Goal: Transaction & Acquisition: Purchase product/service

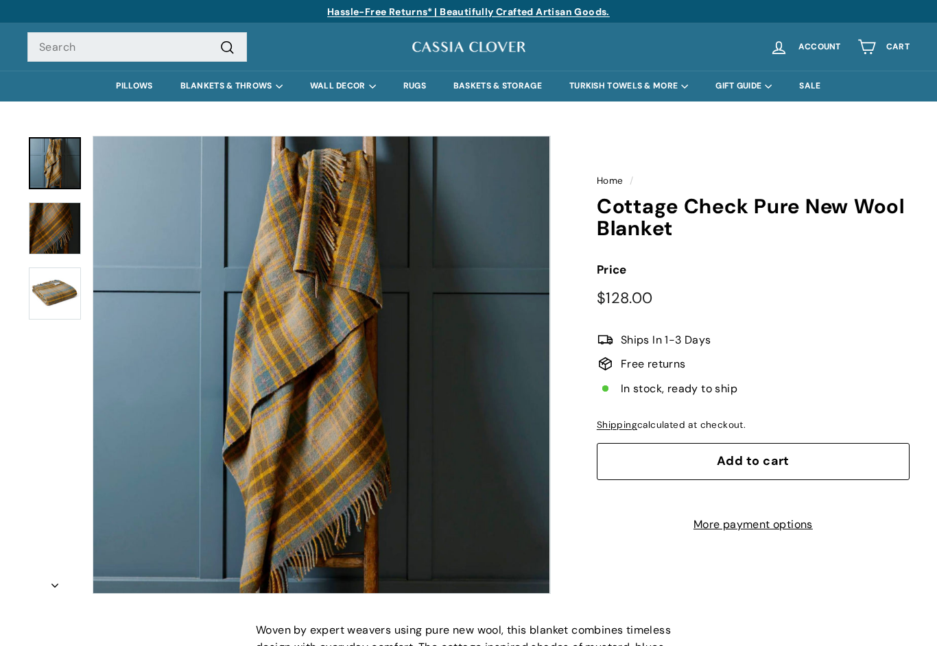
click at [660, 446] on button "Add to cart" at bounding box center [753, 461] width 313 height 37
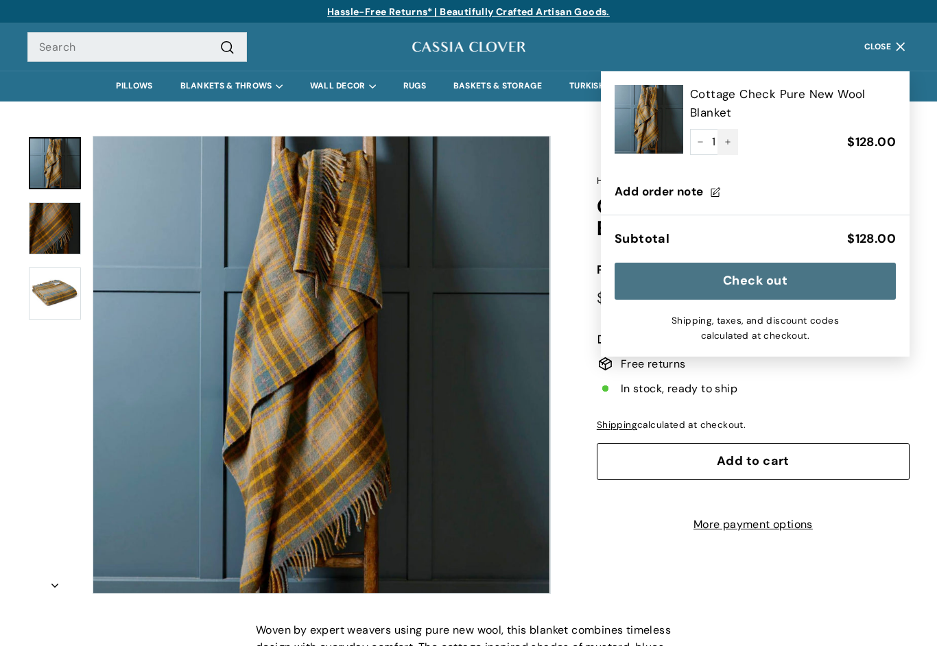
click at [732, 141] on button "+" at bounding box center [728, 142] width 21 height 26
type input "2"
click at [611, 554] on div "Home / Cottage Check Pure New Wool Blanket Price Regular price $128.00 $128.00 …" at bounding box center [730, 341] width 359 height 425
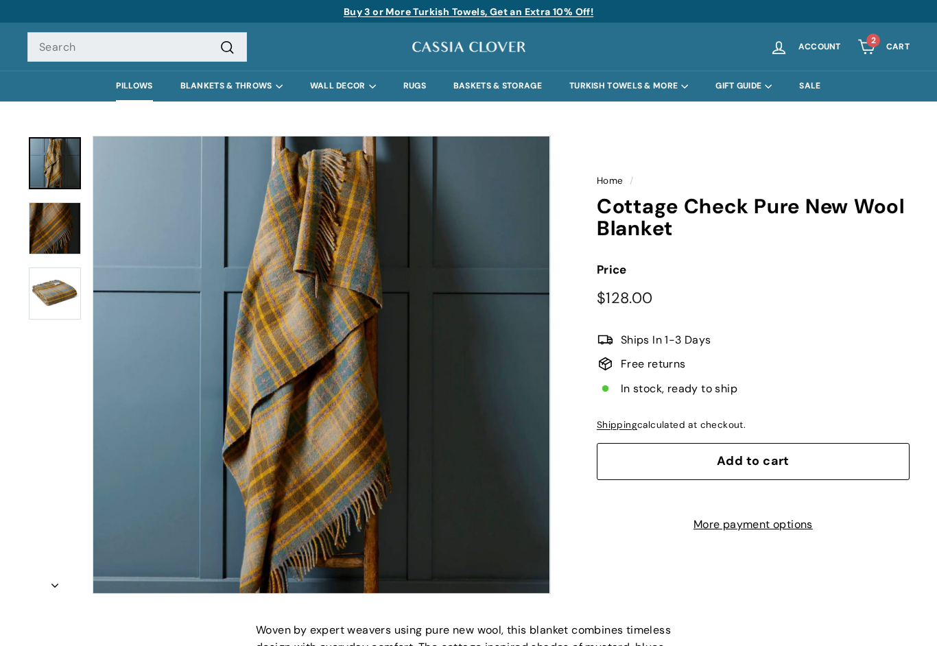
click at [130, 88] on link "PILLOWS" at bounding box center [134, 86] width 64 height 31
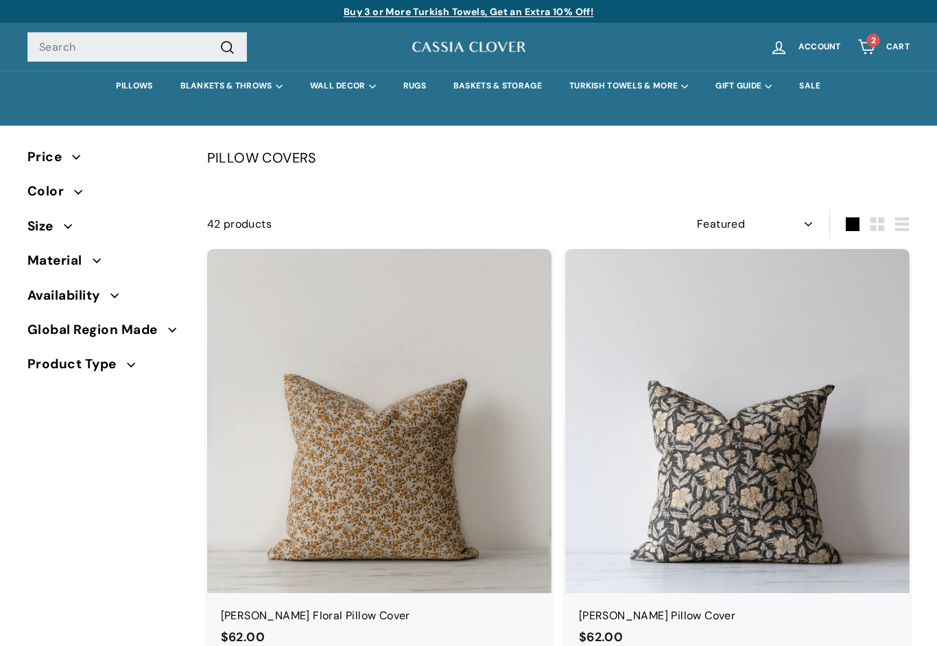
select select "manual"
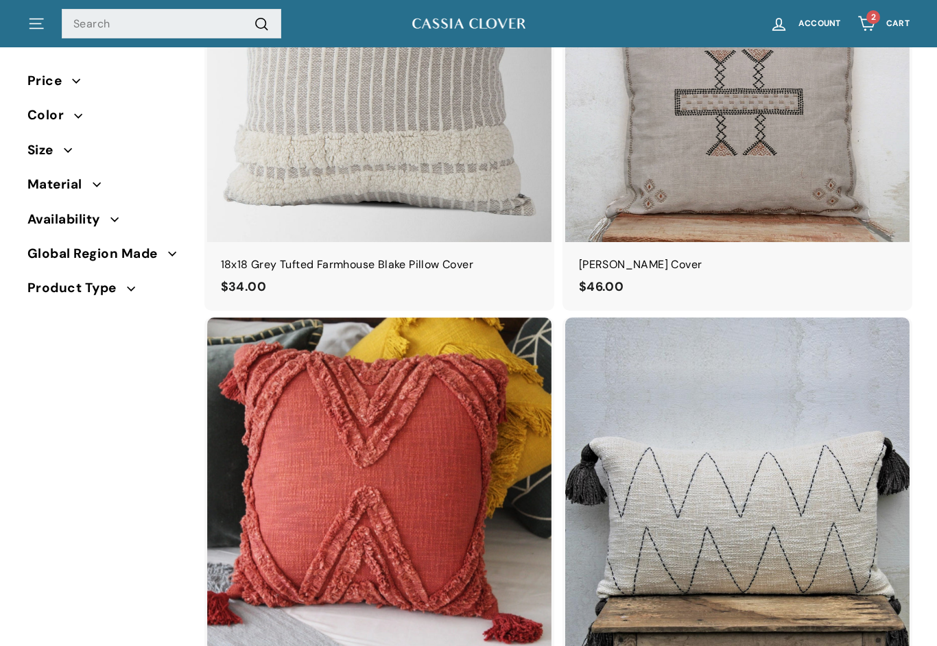
scroll to position [5407, 0]
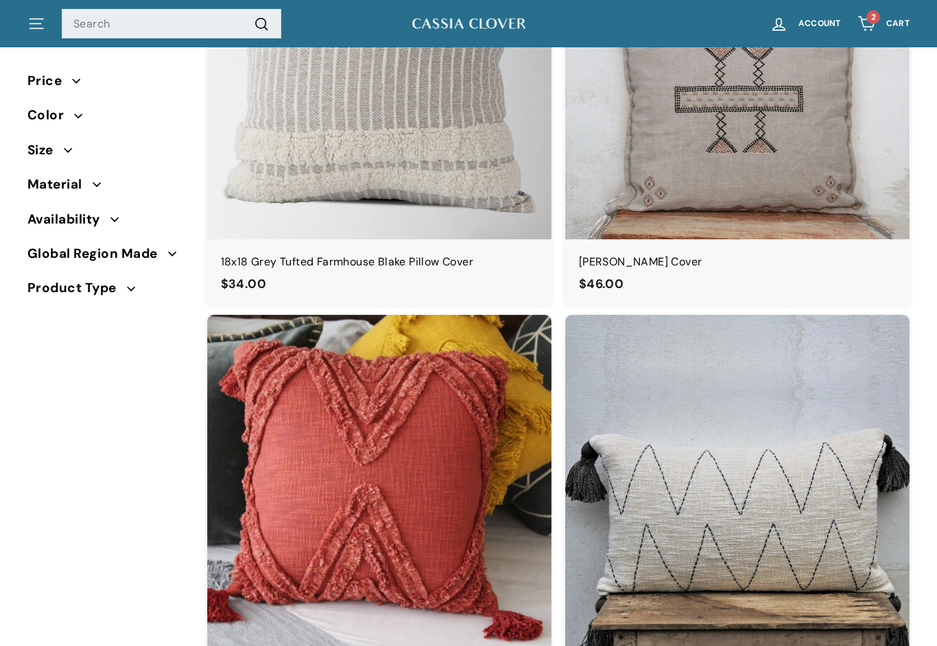
click at [75, 117] on icon "button" at bounding box center [78, 116] width 8 height 8
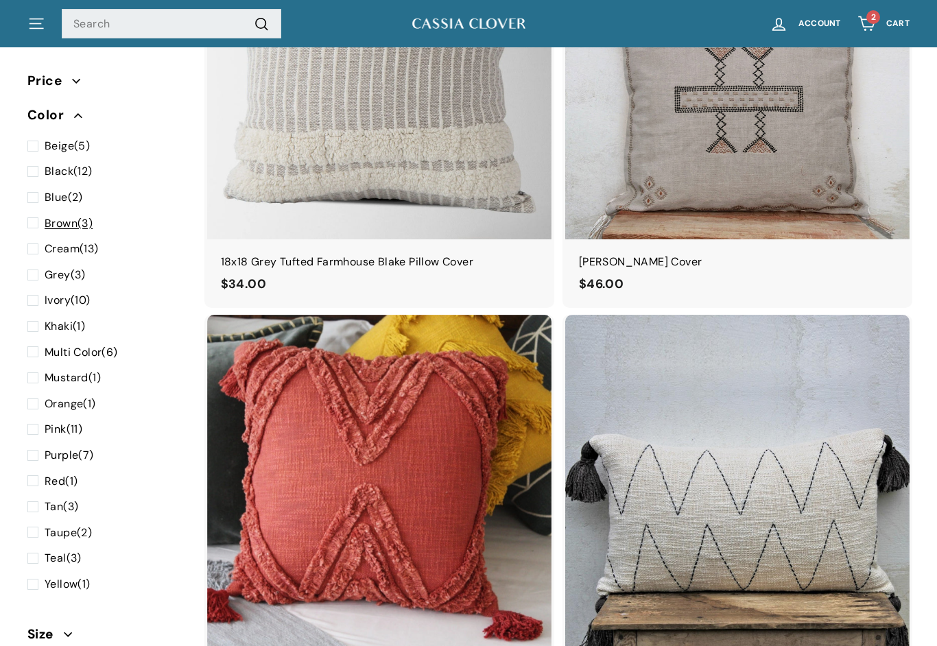
click at [36, 218] on span at bounding box center [35, 224] width 17 height 18
click at [36, 215] on input "Brown (3)" at bounding box center [31, 215] width 9 height 0
checkbox input "true"
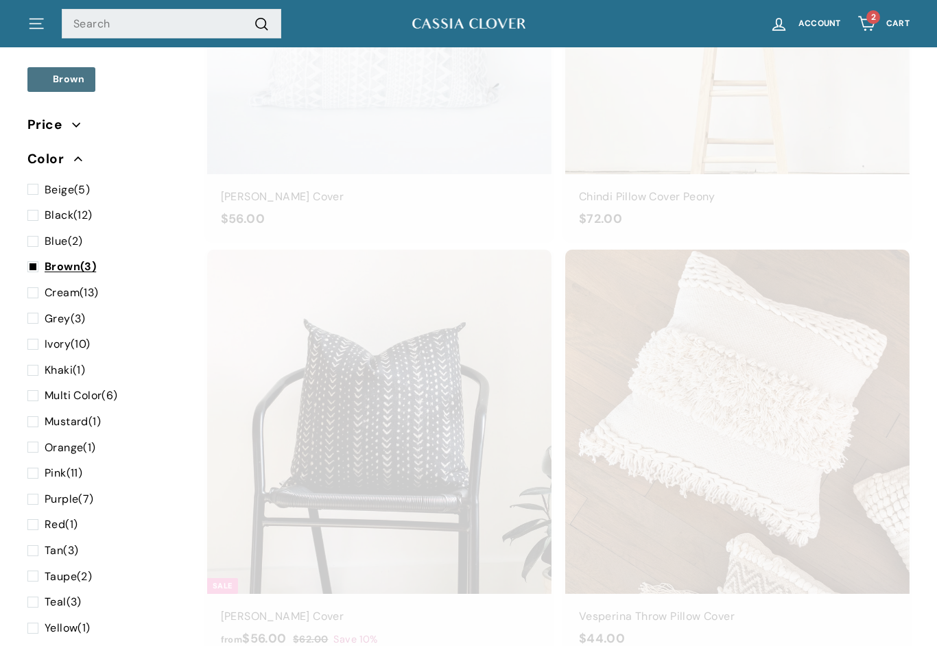
scroll to position [89, 0]
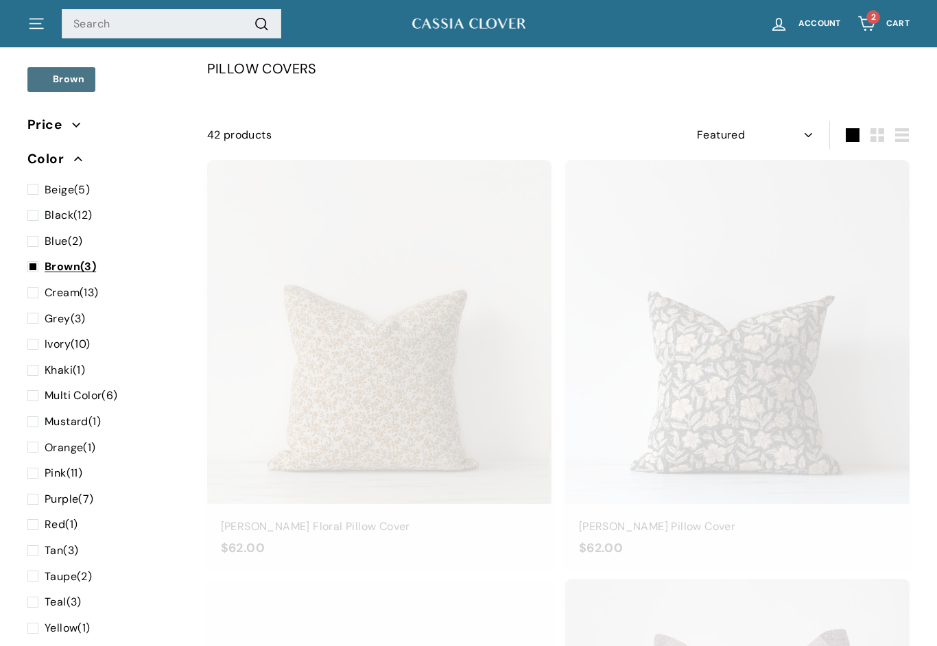
select select "manual"
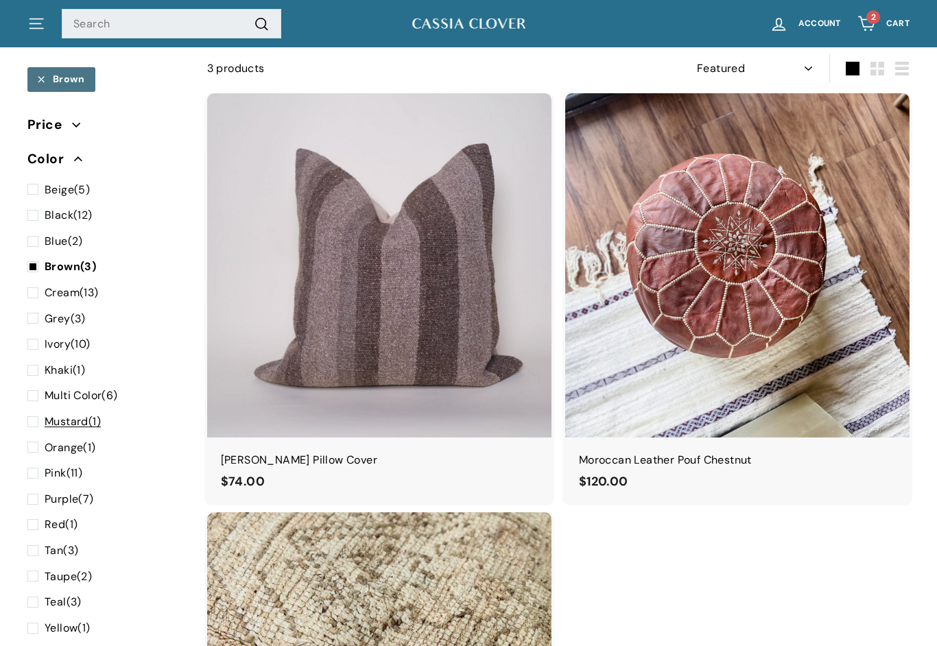
click at [30, 417] on span at bounding box center [35, 422] width 17 height 18
click at [30, 413] on input "Mustard (1)" at bounding box center [31, 413] width 9 height 0
checkbox input "true"
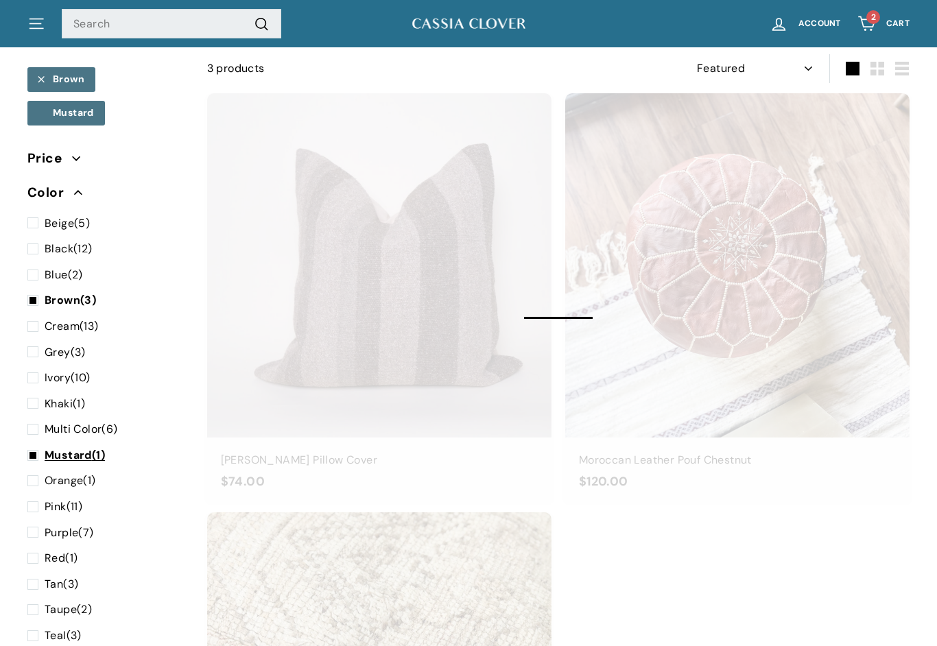
select select "manual"
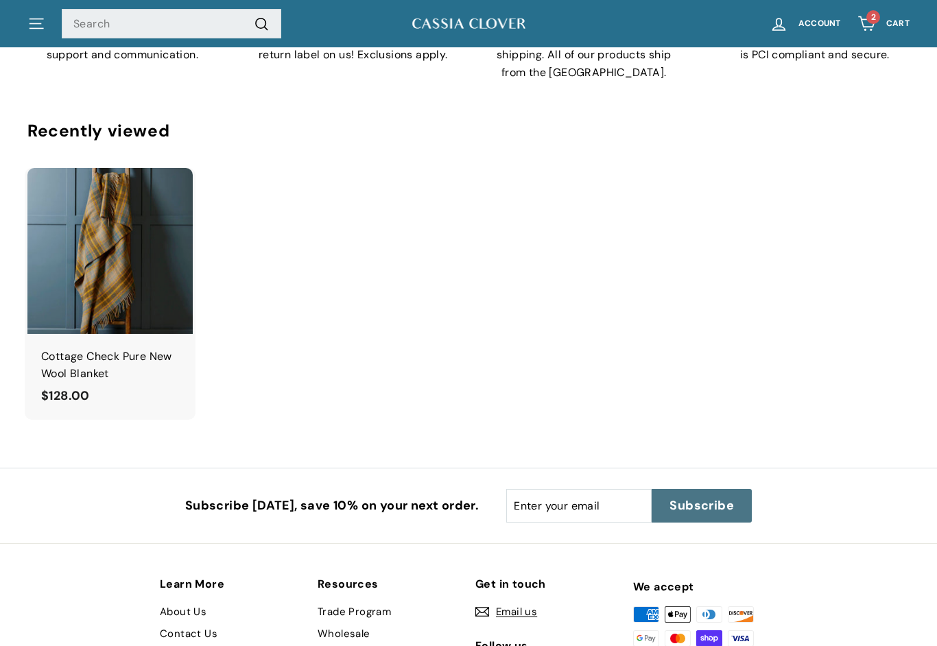
scroll to position [1162, 0]
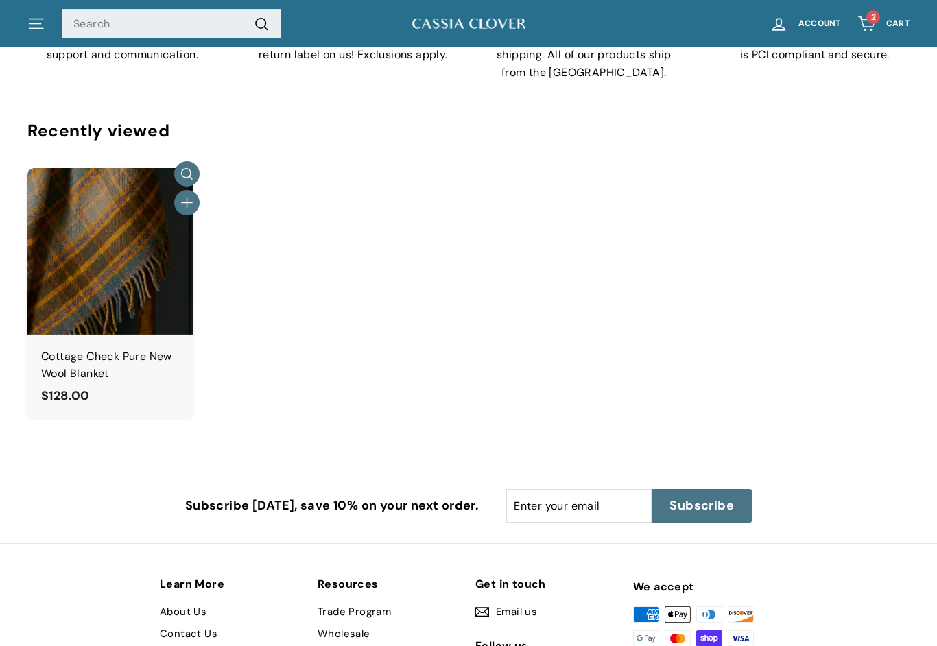
click at [154, 274] on img at bounding box center [109, 250] width 165 height 165
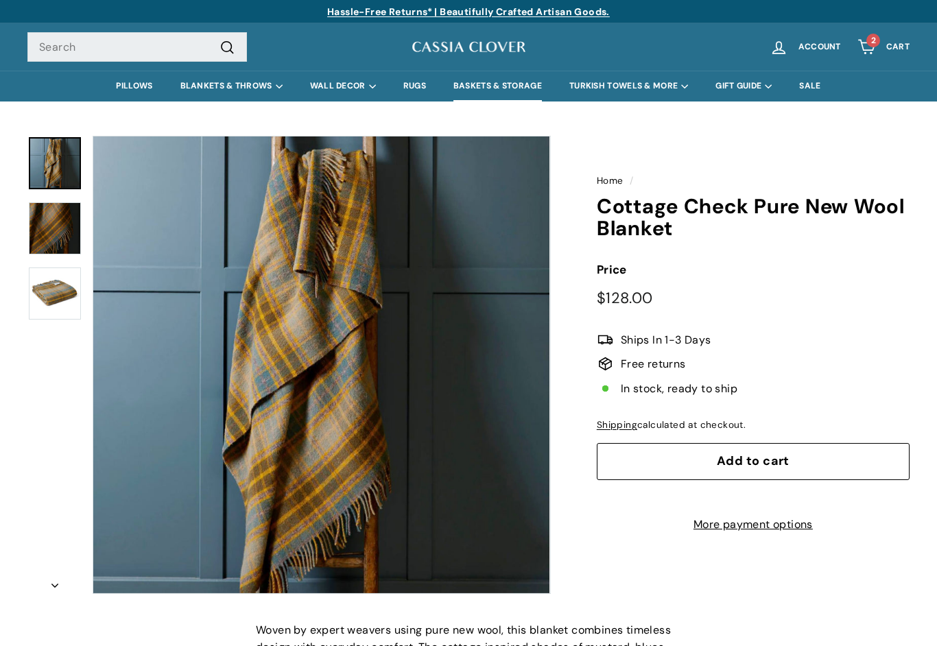
click at [521, 86] on link "BASKETS & STORAGE" at bounding box center [498, 86] width 116 height 31
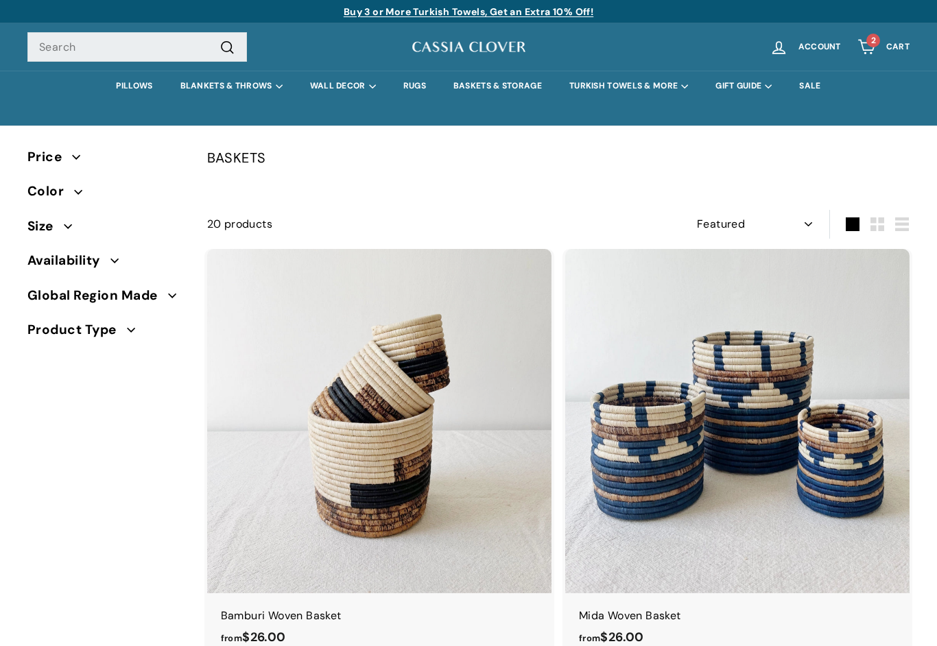
select select "manual"
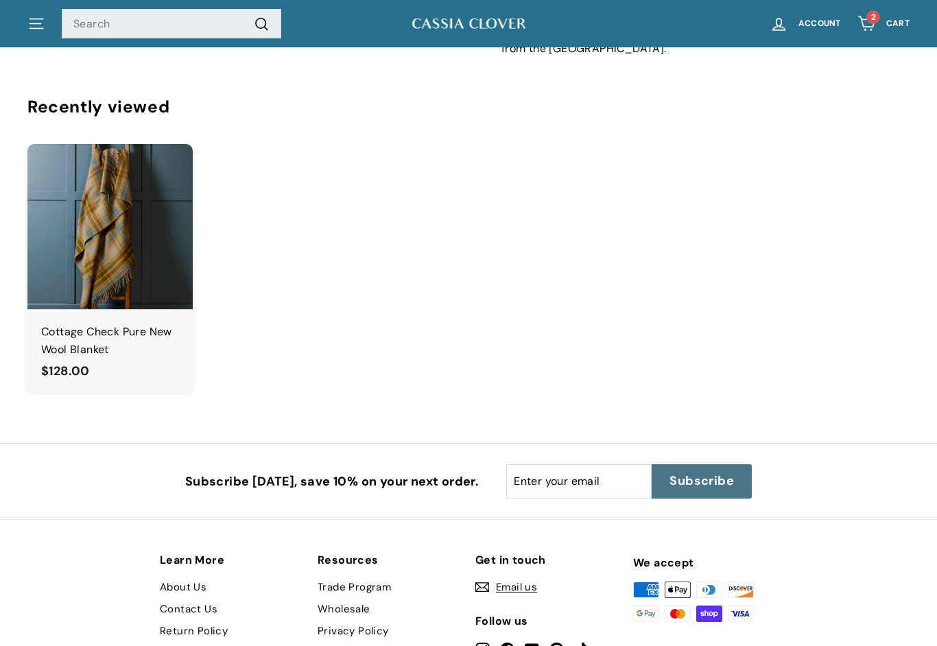
scroll to position [4633, 0]
